Goal: Find specific page/section: Find specific page/section

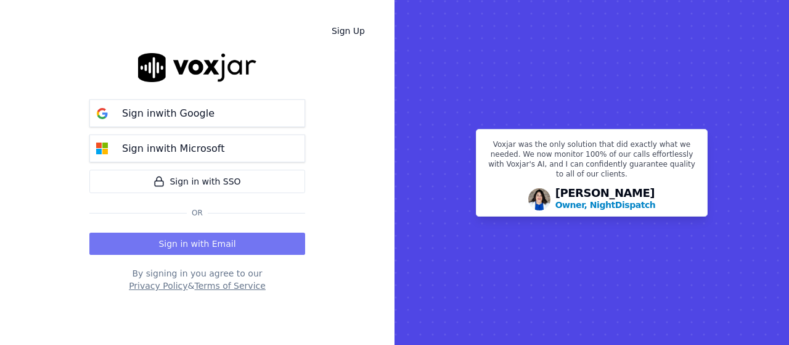
click at [209, 244] on button "Sign in with Email" at bounding box center [197, 243] width 216 height 22
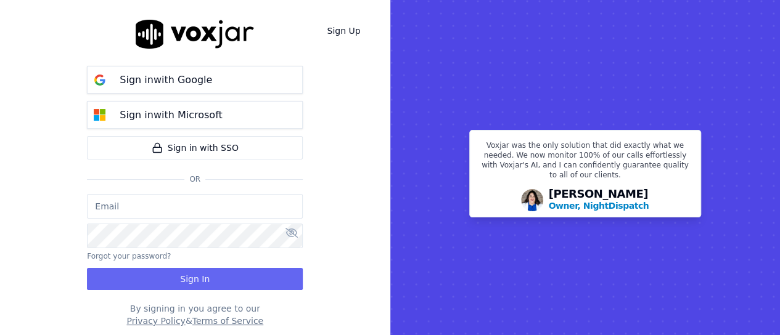
click at [174, 209] on input "email" at bounding box center [195, 206] width 216 height 25
click at [187, 198] on input "email" at bounding box center [195, 206] width 216 height 25
click at [174, 204] on input "email" at bounding box center [195, 206] width 216 height 25
type input "[PERSON_NAME][EMAIL_ADDRESS][PERSON_NAME][DOMAIN_NAME]"
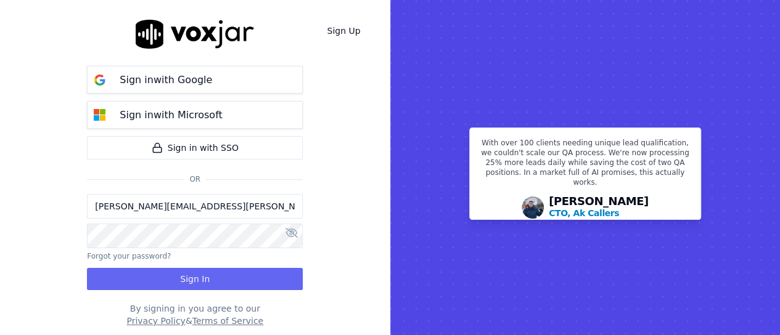
click at [303, 241] on div "Sign Up Sign in with Google Sign in with Microsoft Sign in with SSO Or [PERSON_…" at bounding box center [195, 173] width 390 height 347
click at [292, 232] on icon at bounding box center [291, 233] width 12 height 10
click at [231, 274] on button "Sign In" at bounding box center [195, 279] width 216 height 22
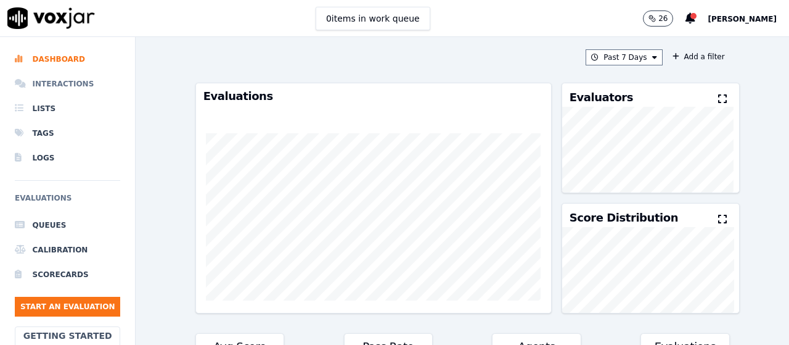
click at [43, 78] on li "Interactions" at bounding box center [67, 83] width 105 height 25
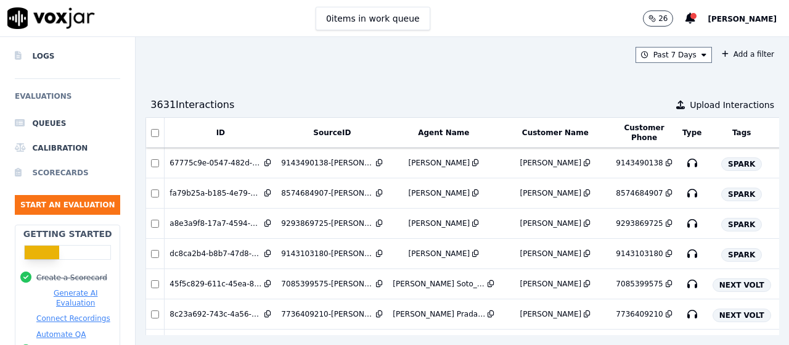
scroll to position [74, 0]
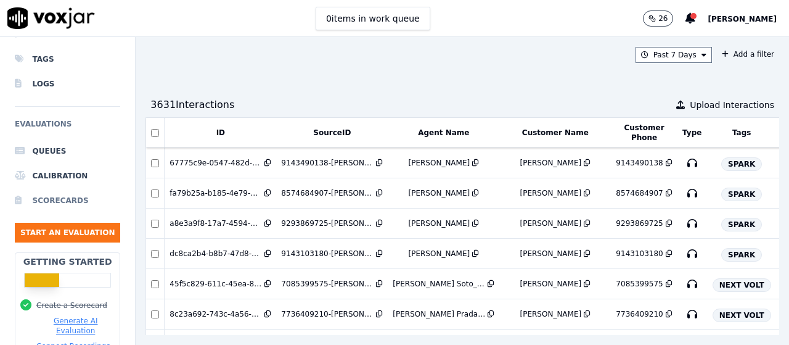
click at [54, 202] on li "Scorecards" at bounding box center [67, 200] width 105 height 25
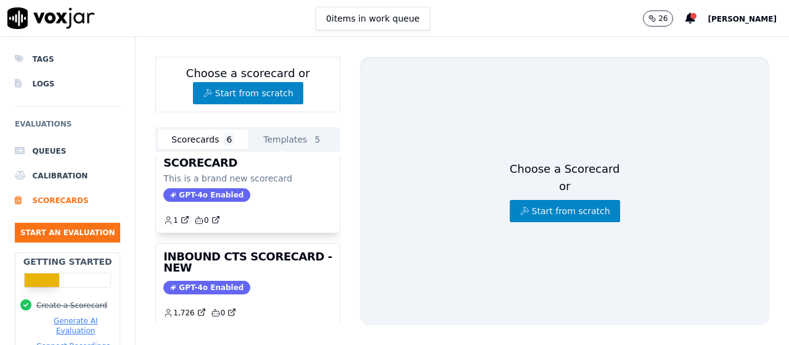
scroll to position [123, 0]
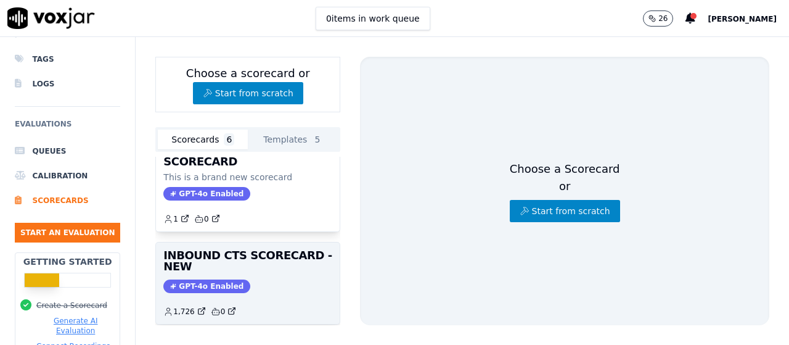
click at [284, 256] on h3 "INBOUND CTS SCORECARD - NEW" at bounding box center [247, 261] width 169 height 22
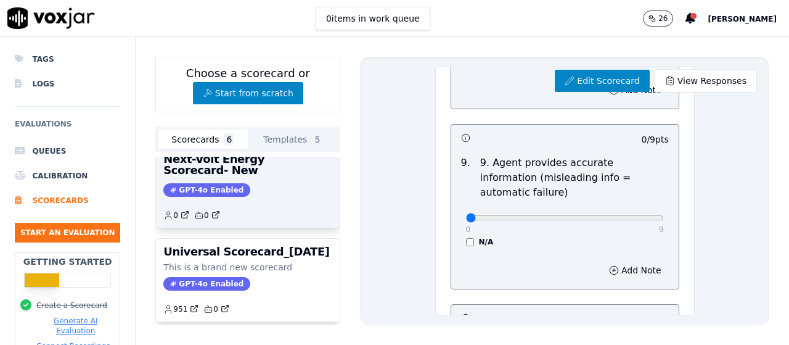
scroll to position [422, 0]
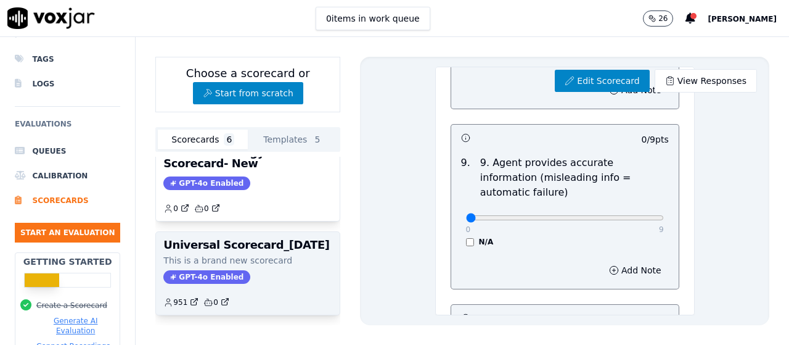
click at [254, 254] on p "This is a brand new scorecard" at bounding box center [247, 260] width 169 height 12
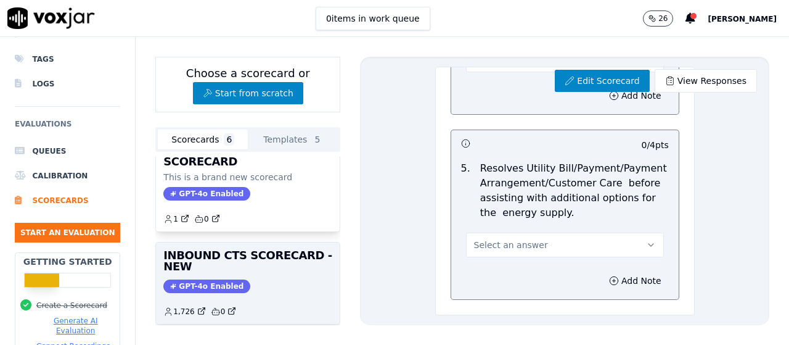
scroll to position [185, 0]
